Goal: Transaction & Acquisition: Purchase product/service

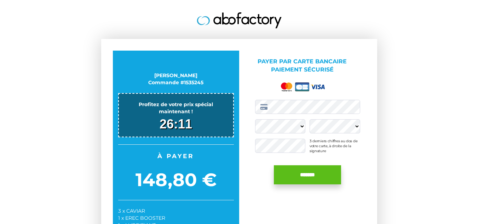
click at [315, 170] on input "*******" at bounding box center [307, 174] width 67 height 19
click at [306, 175] on input "*******" at bounding box center [307, 174] width 67 height 19
